Goal: Find specific page/section: Find specific page/section

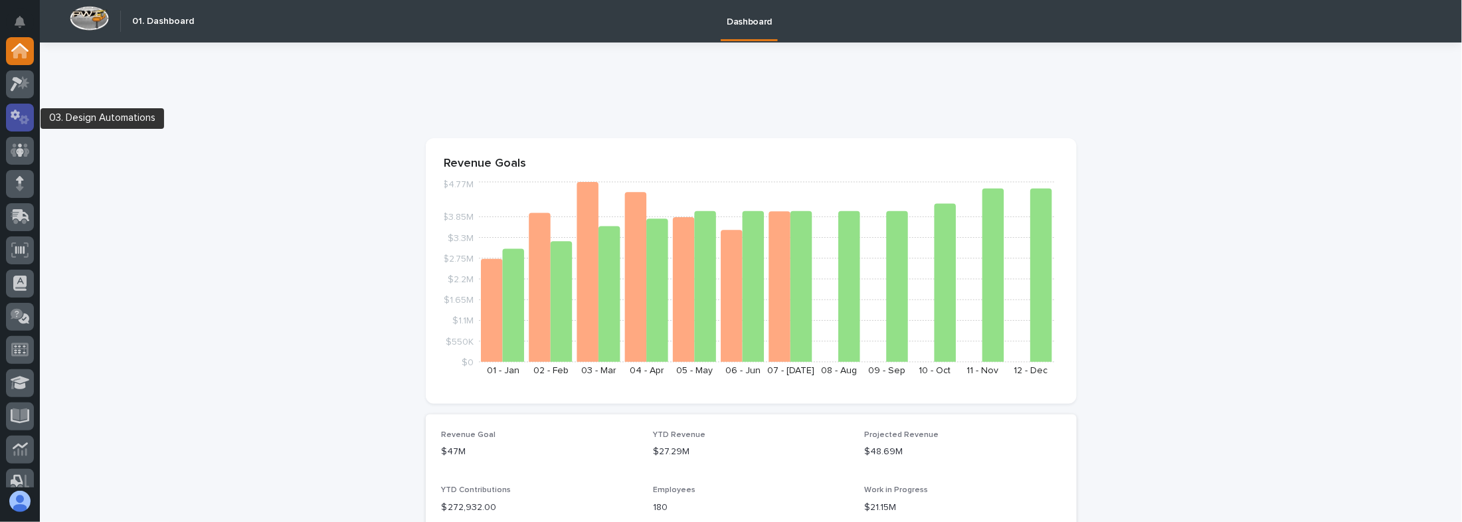
click at [20, 119] on icon at bounding box center [24, 119] width 10 height 9
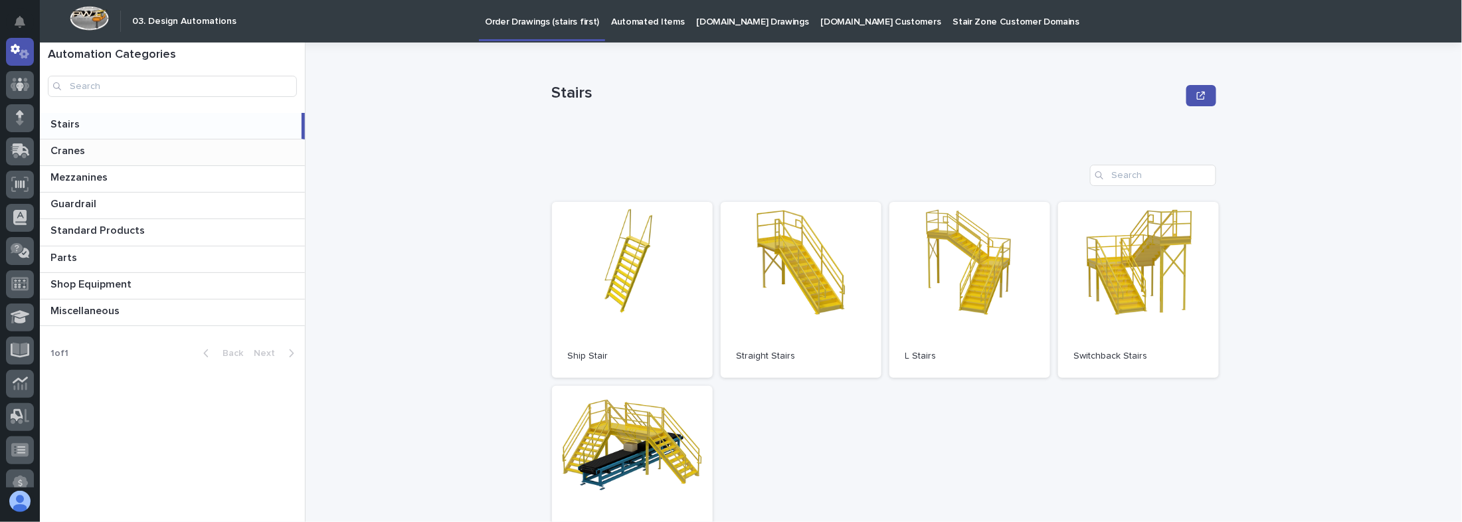
click at [160, 157] on div "Cranes Cranes" at bounding box center [172, 153] width 265 height 26
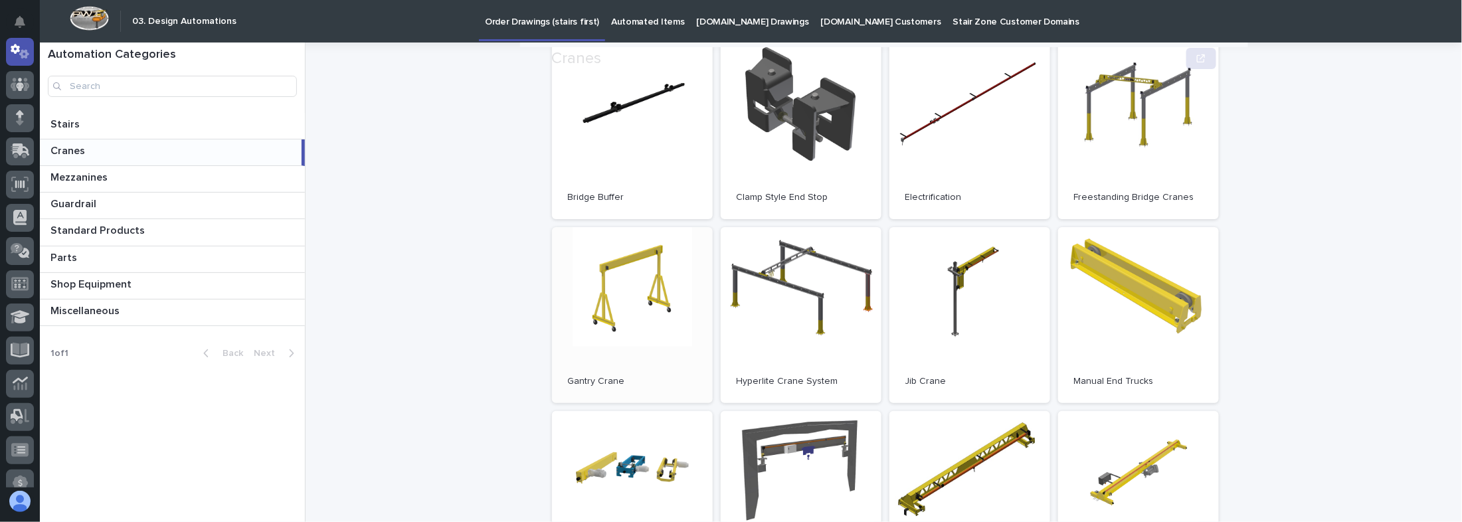
scroll to position [159, 0]
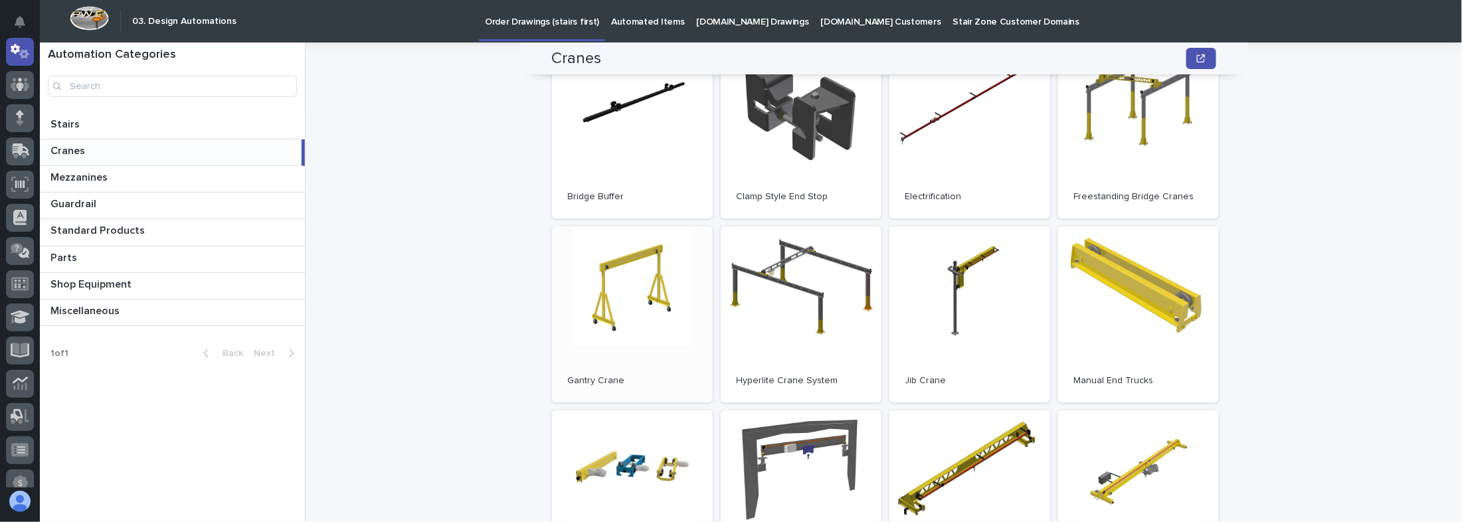
click at [616, 343] on link "Open" at bounding box center [632, 315] width 161 height 176
click at [73, 16] on img at bounding box center [89, 18] width 39 height 25
